Goal: Transaction & Acquisition: Purchase product/service

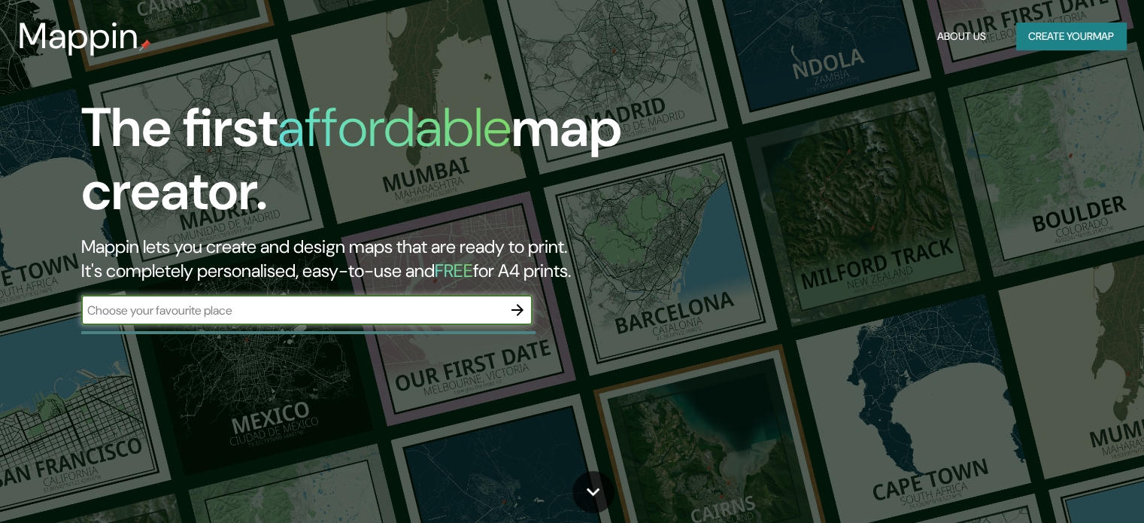
click at [326, 313] on input "text" at bounding box center [291, 309] width 421 height 17
type input "[PERSON_NAME][GEOGRAPHIC_DATA]"
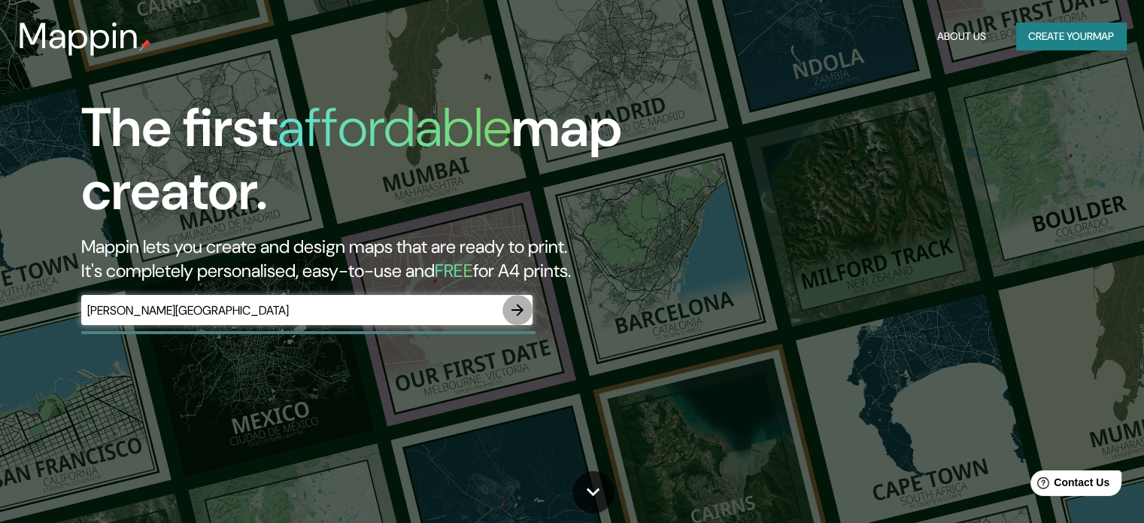
click at [514, 310] on icon "button" at bounding box center [517, 310] width 12 height 12
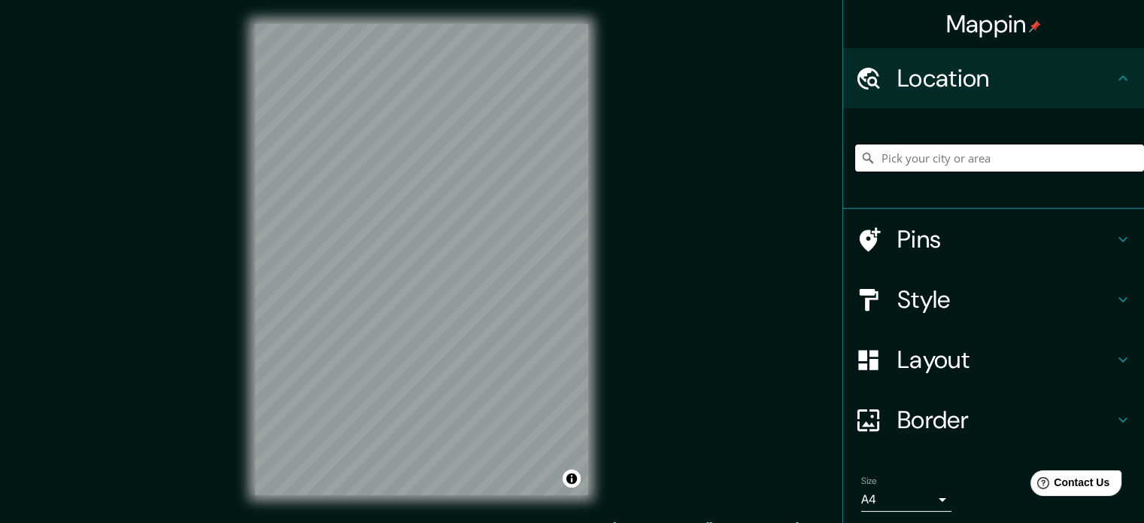
click at [905, 159] on input "Pick your city or area" at bounding box center [999, 157] width 289 height 27
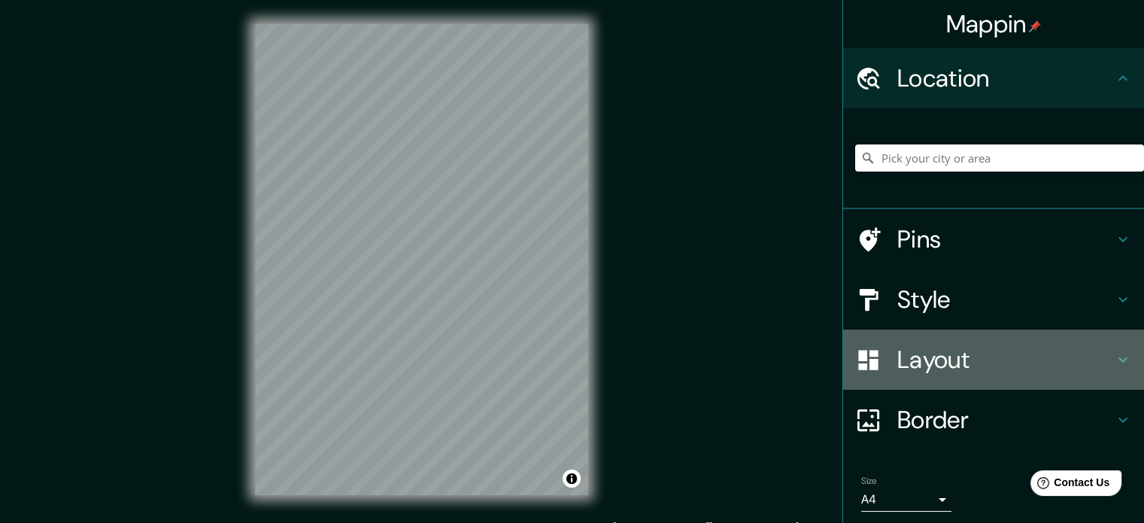
click at [911, 356] on h4 "Layout" at bounding box center [1005, 359] width 217 height 30
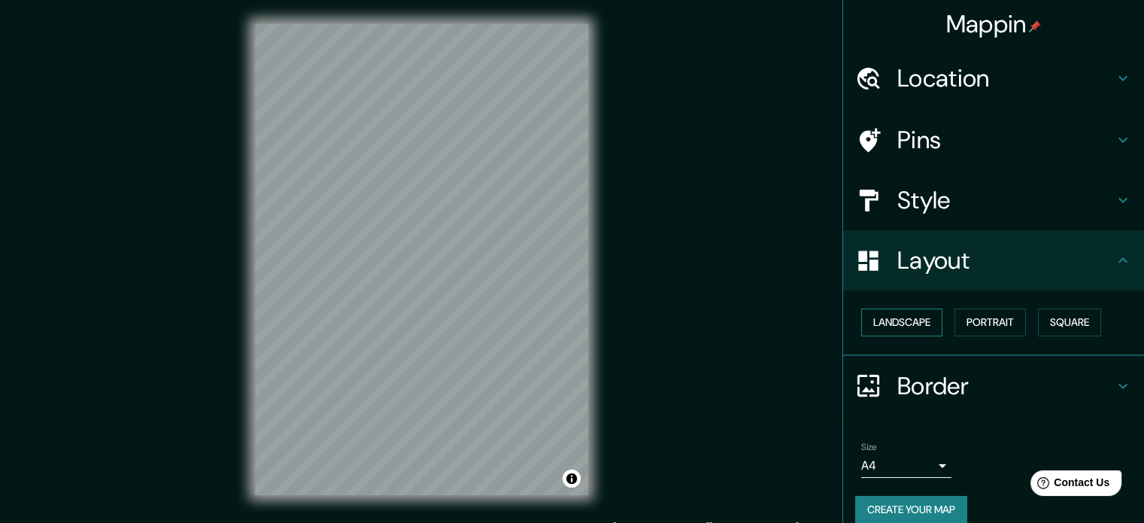
click at [899, 326] on button "Landscape" at bounding box center [901, 322] width 81 height 28
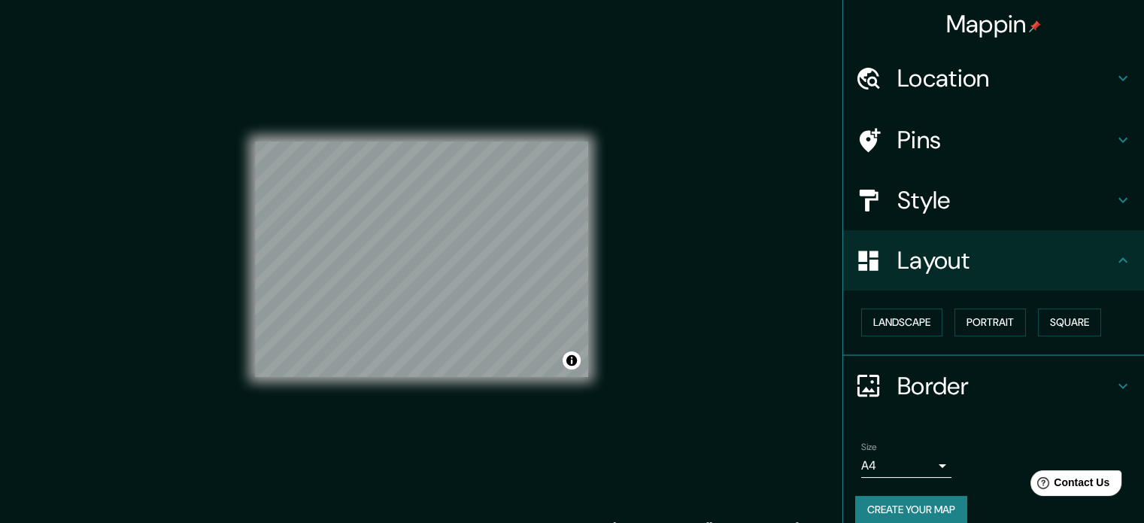
click at [950, 86] on h4 "Location" at bounding box center [1005, 78] width 217 height 30
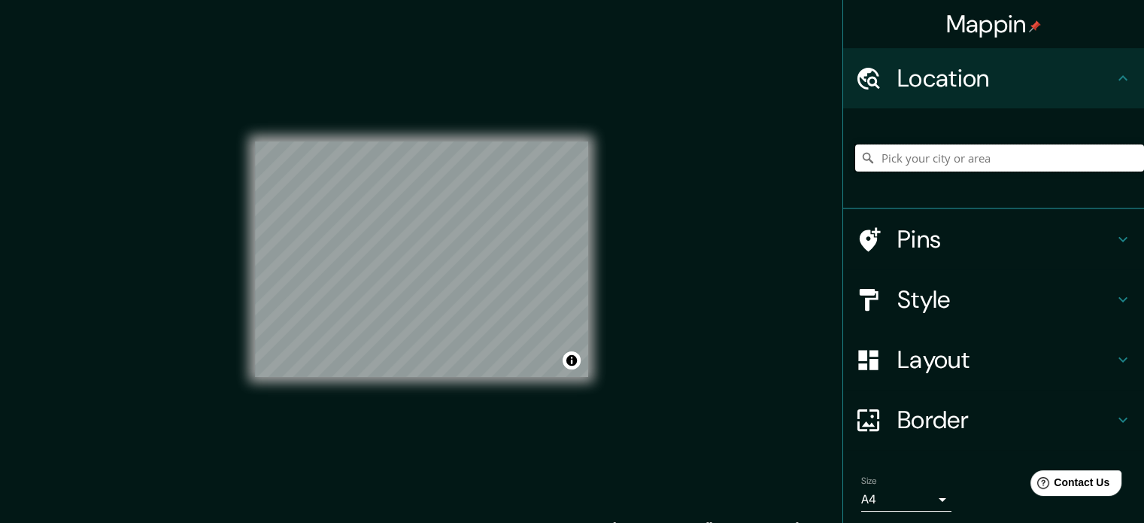
click at [938, 158] on input "Pick your city or area" at bounding box center [999, 157] width 289 height 27
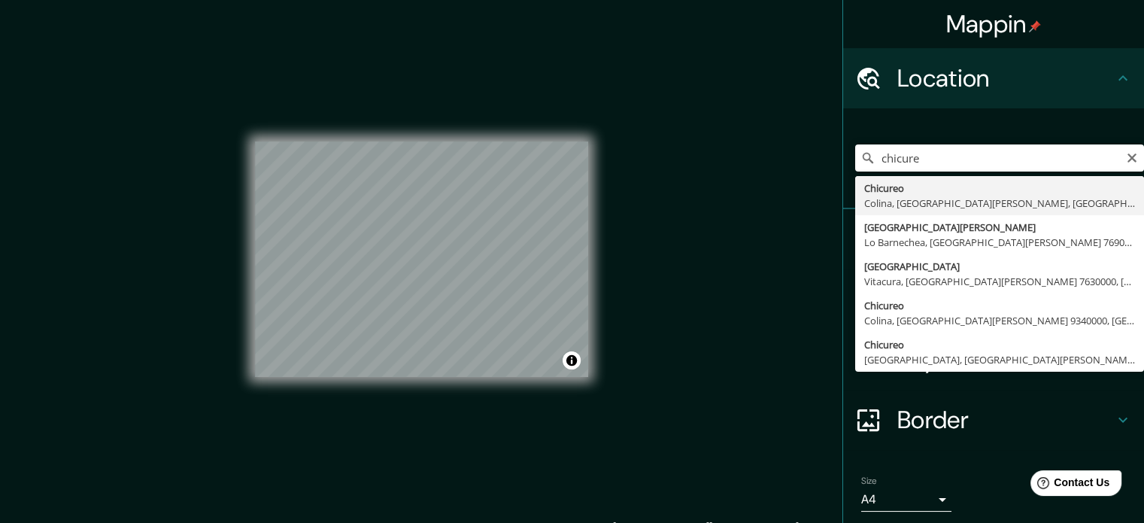
type input "Chicureo, [GEOGRAPHIC_DATA], [GEOGRAPHIC_DATA][PERSON_NAME], [GEOGRAPHIC_DATA]"
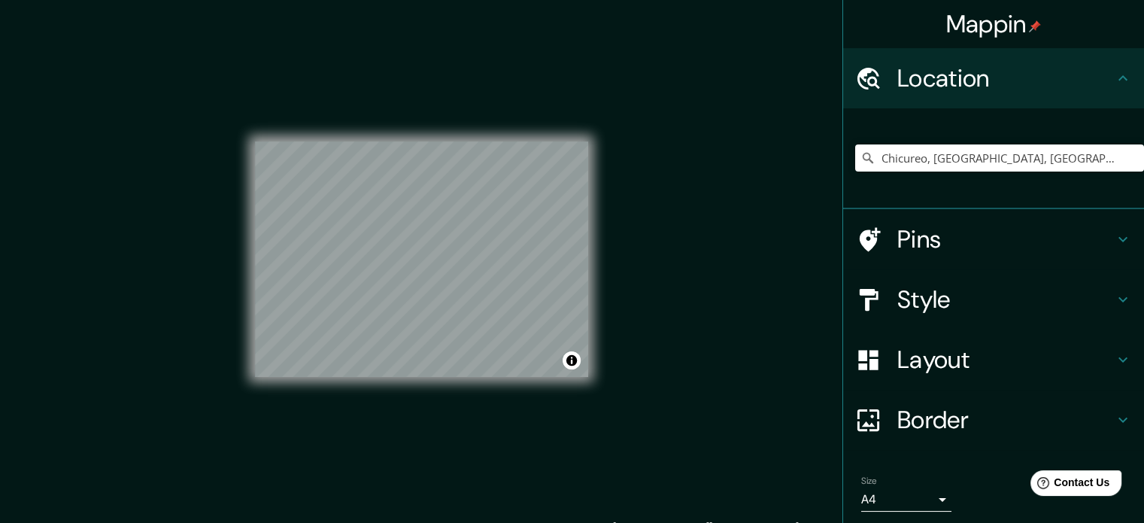
click at [493, 384] on div "© Mapbox © OpenStreetMap Improve this map" at bounding box center [421, 259] width 333 height 471
click at [568, 360] on button "Toggle attribution" at bounding box center [571, 360] width 18 height 18
click at [565, 363] on button "Toggle attribution" at bounding box center [571, 360] width 18 height 18
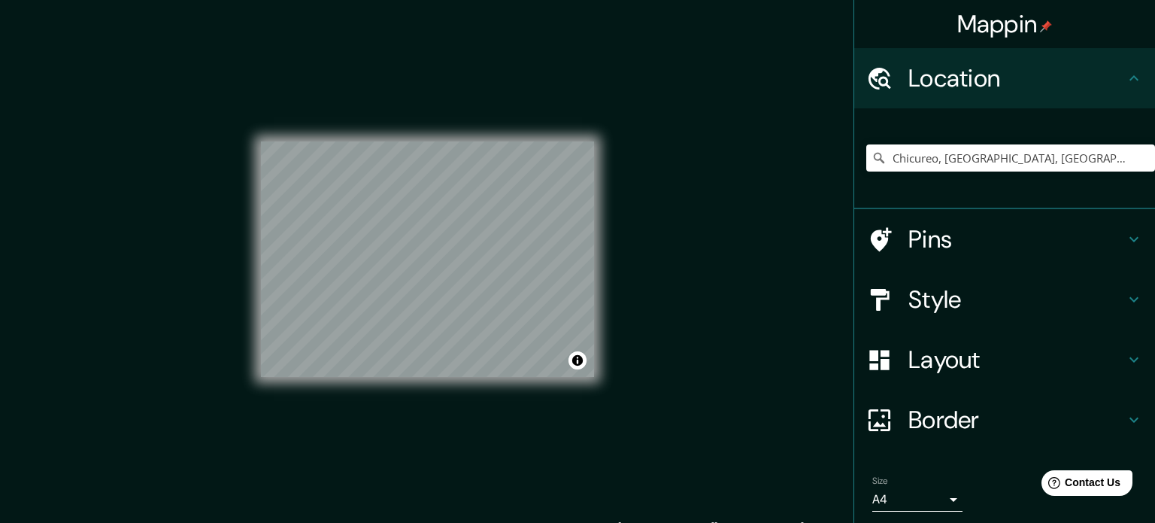
click at [934, 501] on body "Mappin Location [GEOGRAPHIC_DATA], [GEOGRAPHIC_DATA], [GEOGRAPHIC_DATA][PERSON_…" at bounding box center [577, 261] width 1155 height 523
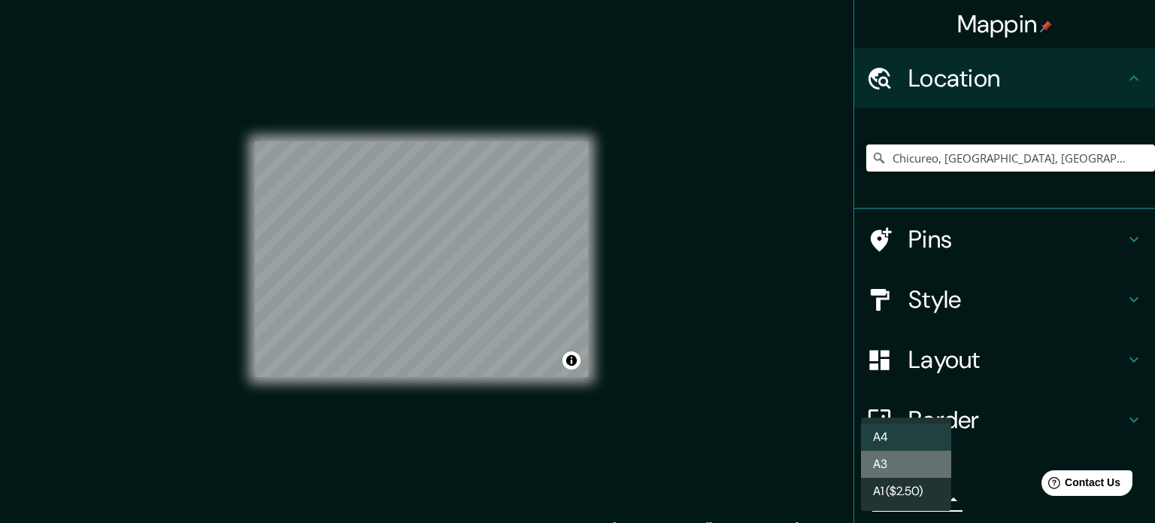
click at [913, 465] on li "A3" at bounding box center [906, 463] width 90 height 27
type input "a4"
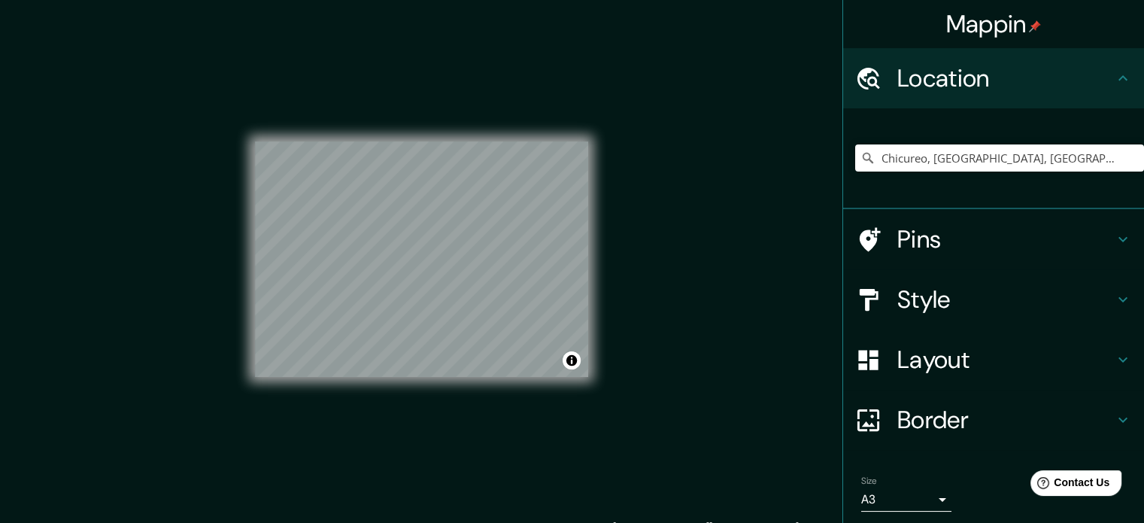
click at [617, 231] on div "Mappin Location [GEOGRAPHIC_DATA], [GEOGRAPHIC_DATA], [GEOGRAPHIC_DATA][PERSON_…" at bounding box center [572, 271] width 1144 height 543
click at [598, 271] on div "© Mapbox © OpenStreetMap Improve this map" at bounding box center [421, 259] width 381 height 519
